Goal: Task Accomplishment & Management: Use online tool/utility

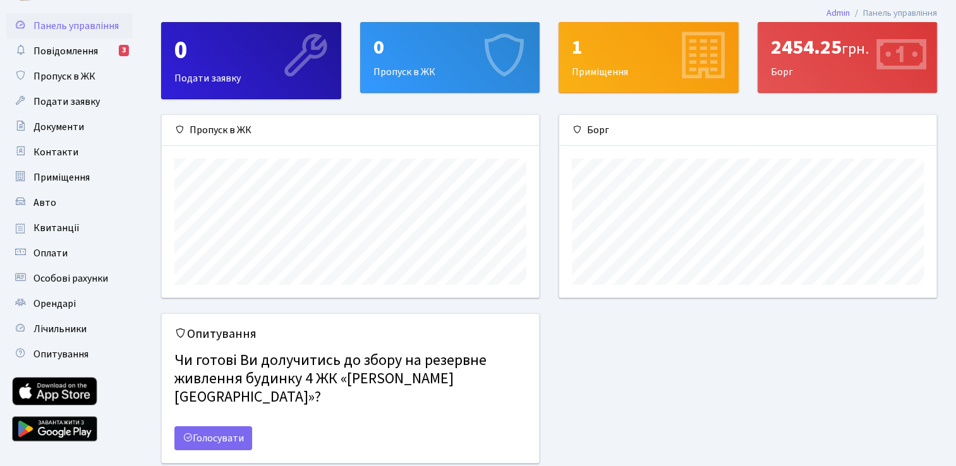
scroll to position [52, 0]
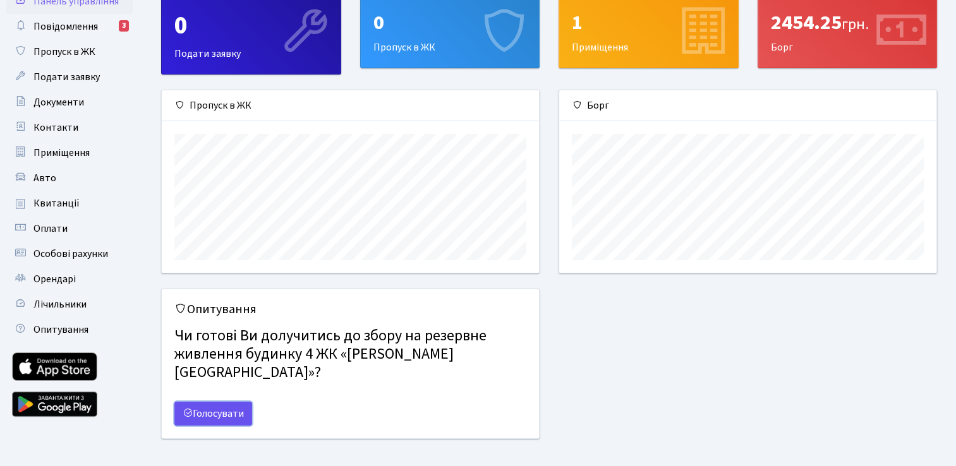
click at [234, 402] on link "Голосувати" at bounding box center [213, 414] width 78 height 24
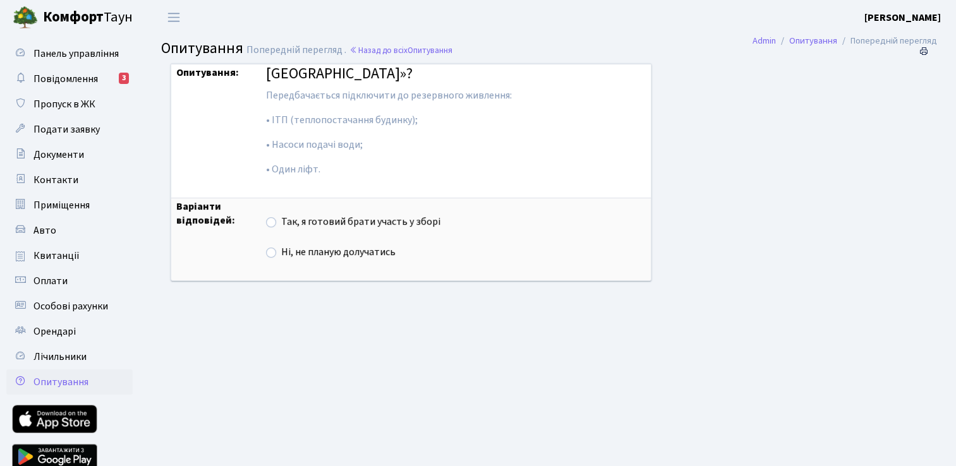
scroll to position [77, 0]
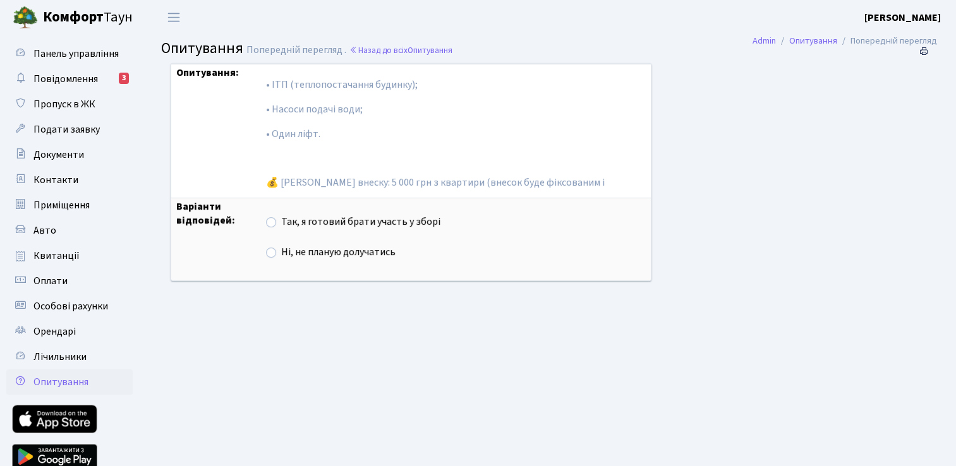
click at [281, 222] on label "Так, я готовий брати участь у зборі" at bounding box center [360, 222] width 159 height 15
click at [281, 222] on input "Так, я готовий брати участь у зборі" at bounding box center [285, 219] width 8 height 8
radio input "true"
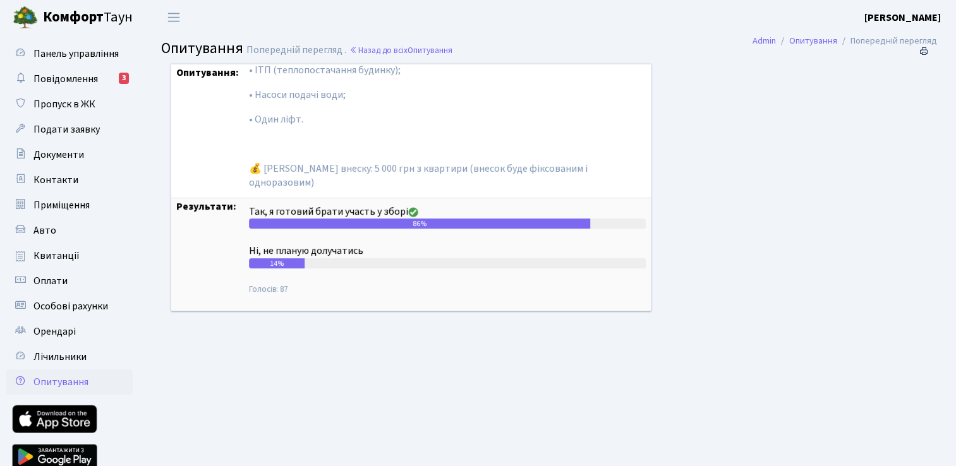
scroll to position [77, 0]
click at [71, 74] on span "Повідомлення" at bounding box center [65, 79] width 64 height 14
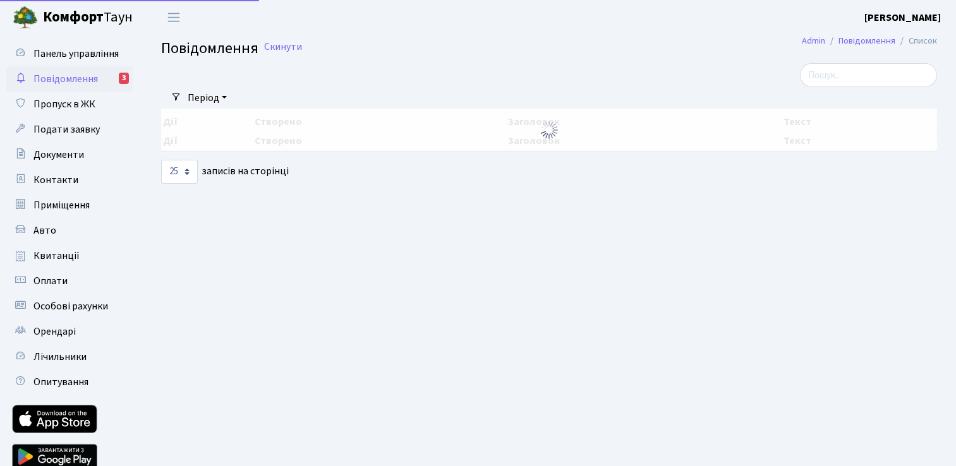
select select "25"
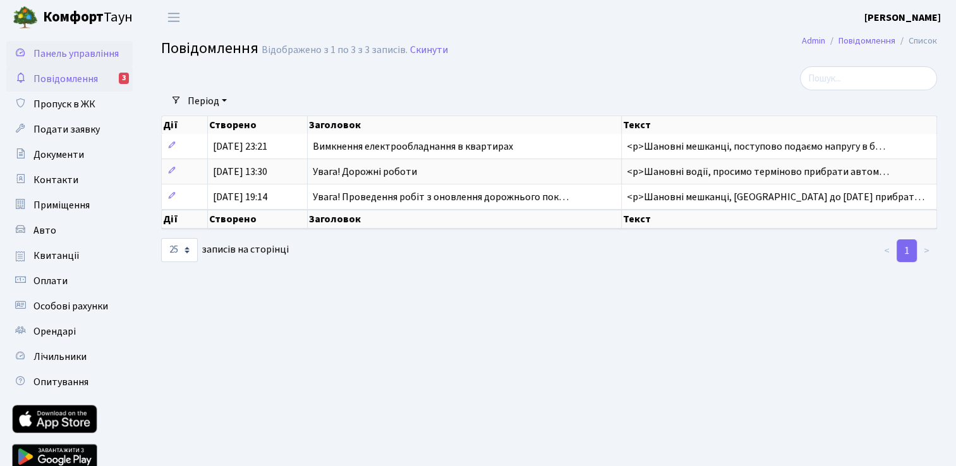
click at [78, 50] on span "Панель управління" at bounding box center [75, 54] width 85 height 14
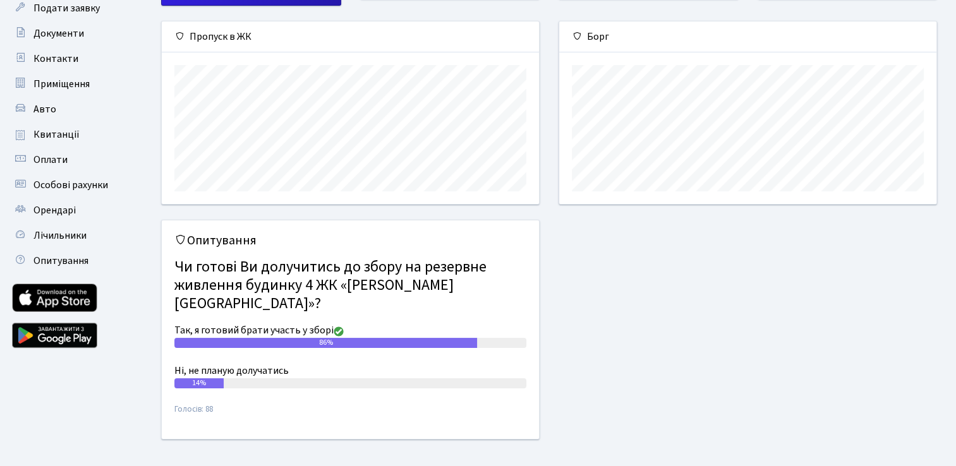
scroll to position [58, 0]
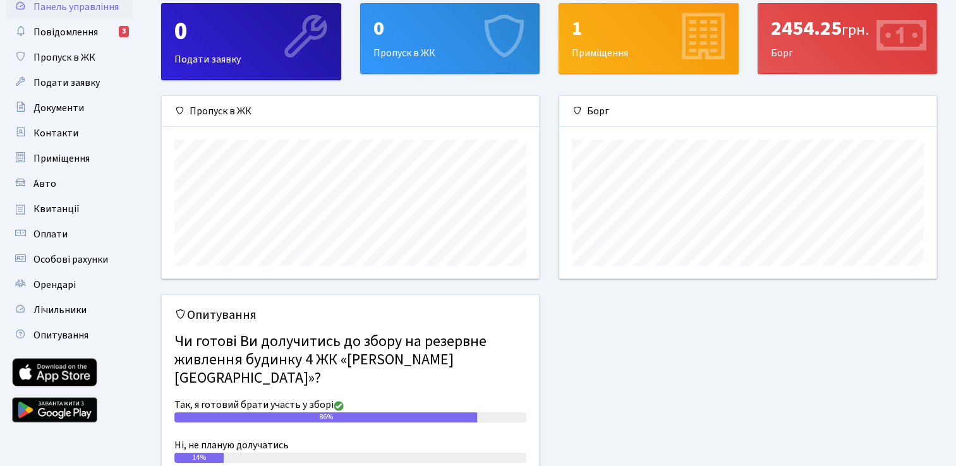
scroll to position [121, 0]
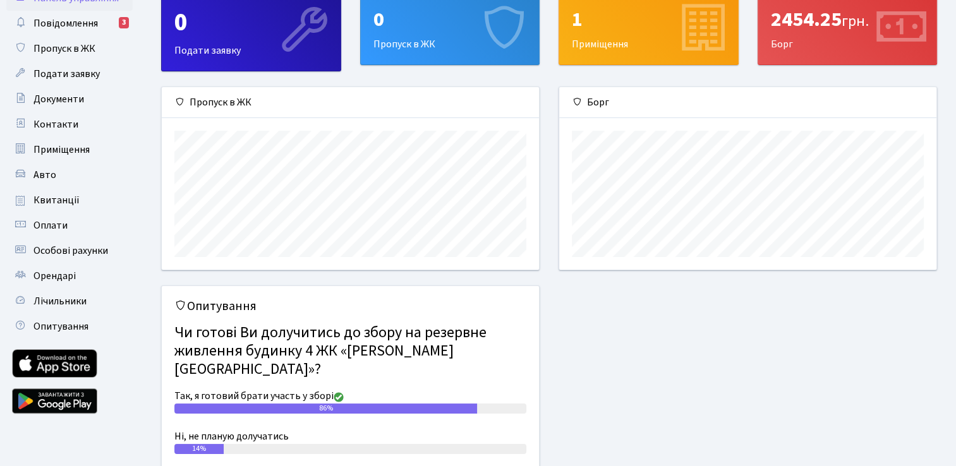
scroll to position [121, 0]
